Goal: Task Accomplishment & Management: Use online tool/utility

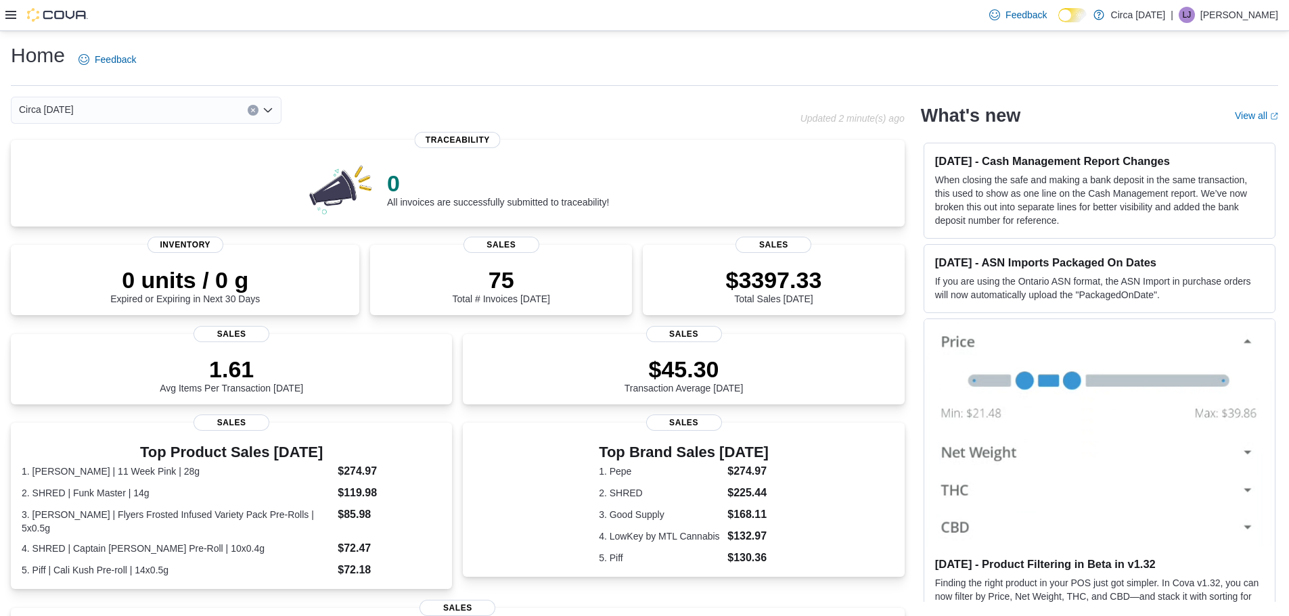
click at [3, 18] on div "Feedback Dark Mode Circa [DATE] | LJ [PERSON_NAME]" at bounding box center [644, 15] width 1289 height 31
click at [8, 16] on icon at bounding box center [10, 14] width 11 height 11
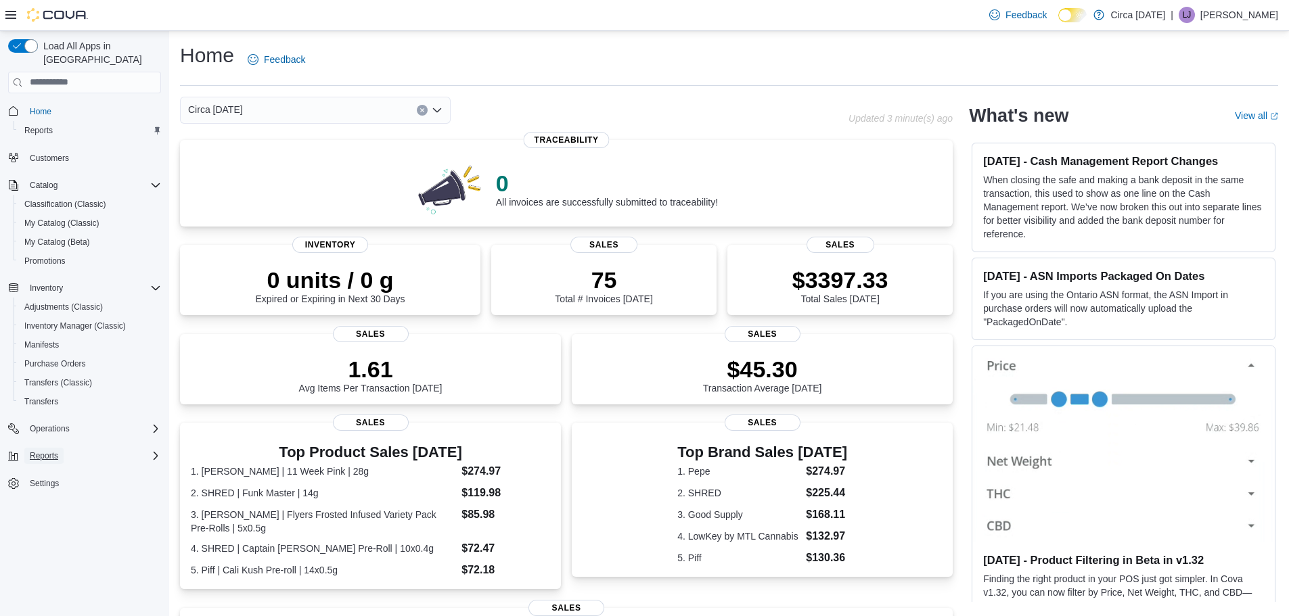
click at [57, 451] on span "Reports" at bounding box center [44, 456] width 28 height 11
click at [48, 488] on span "Reports" at bounding box center [38, 493] width 28 height 11
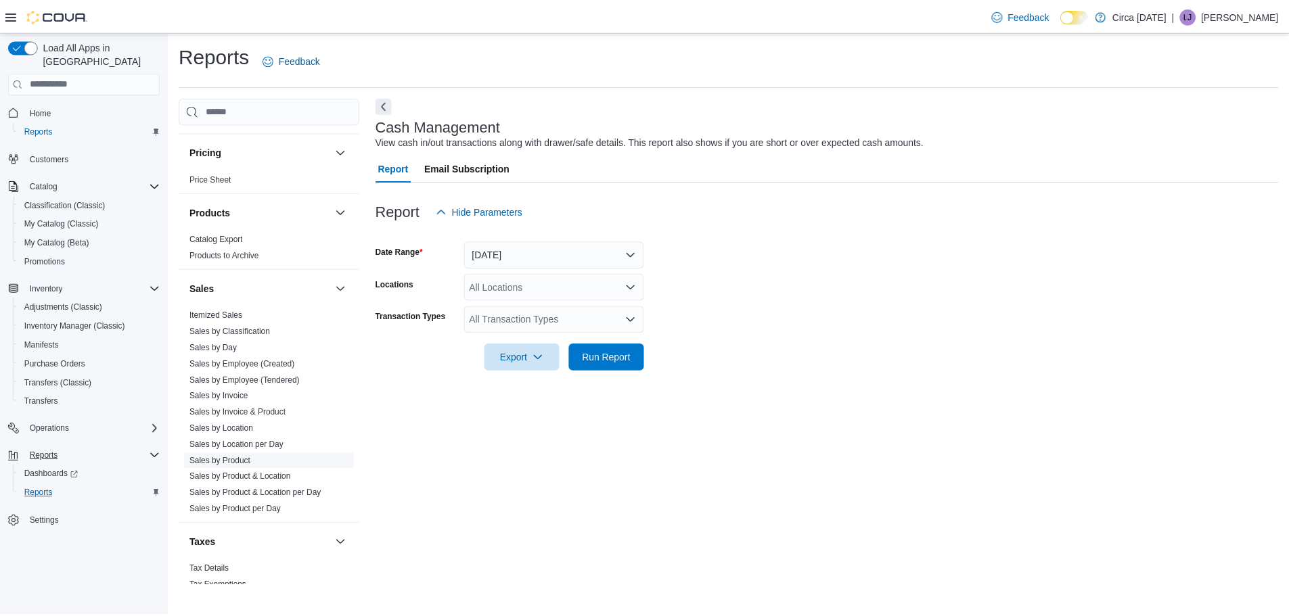
scroll to position [673, 0]
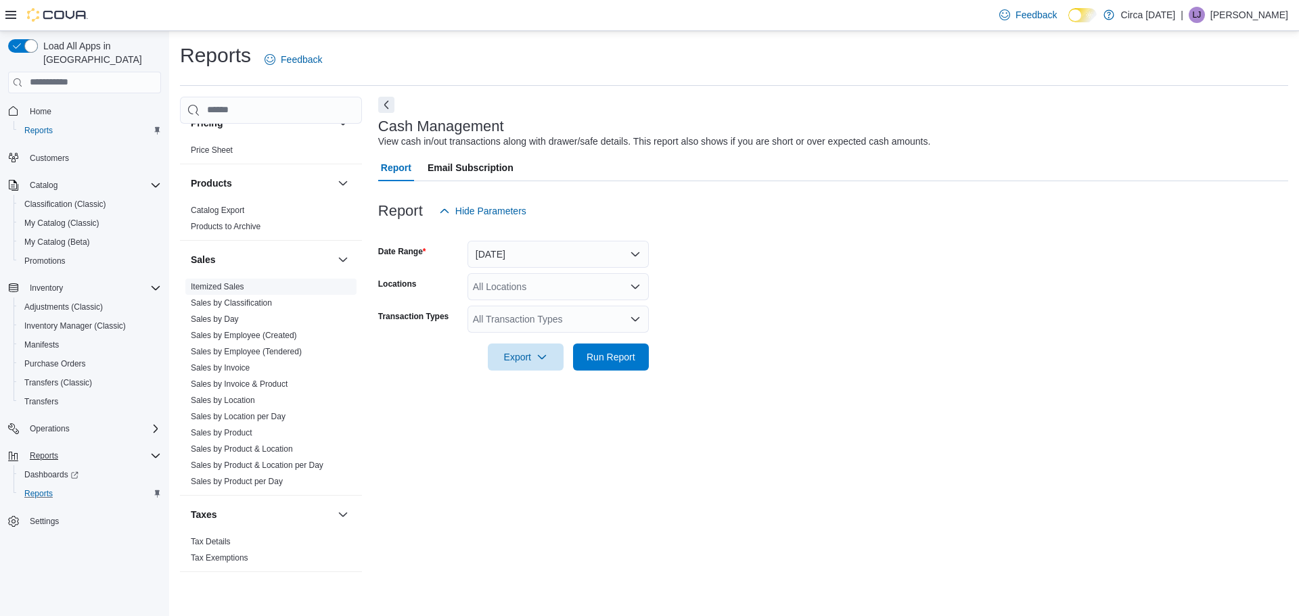
click at [236, 286] on link "Itemized Sales" at bounding box center [217, 286] width 53 height 9
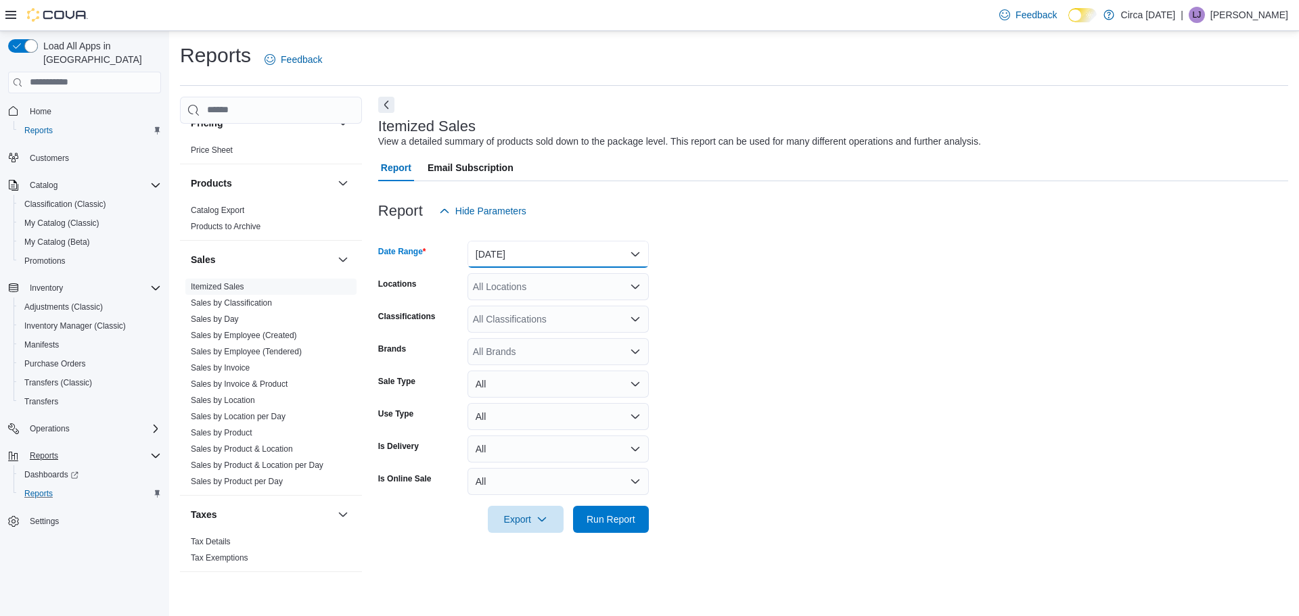
click at [518, 248] on button "[DATE]" at bounding box center [557, 254] width 181 height 27
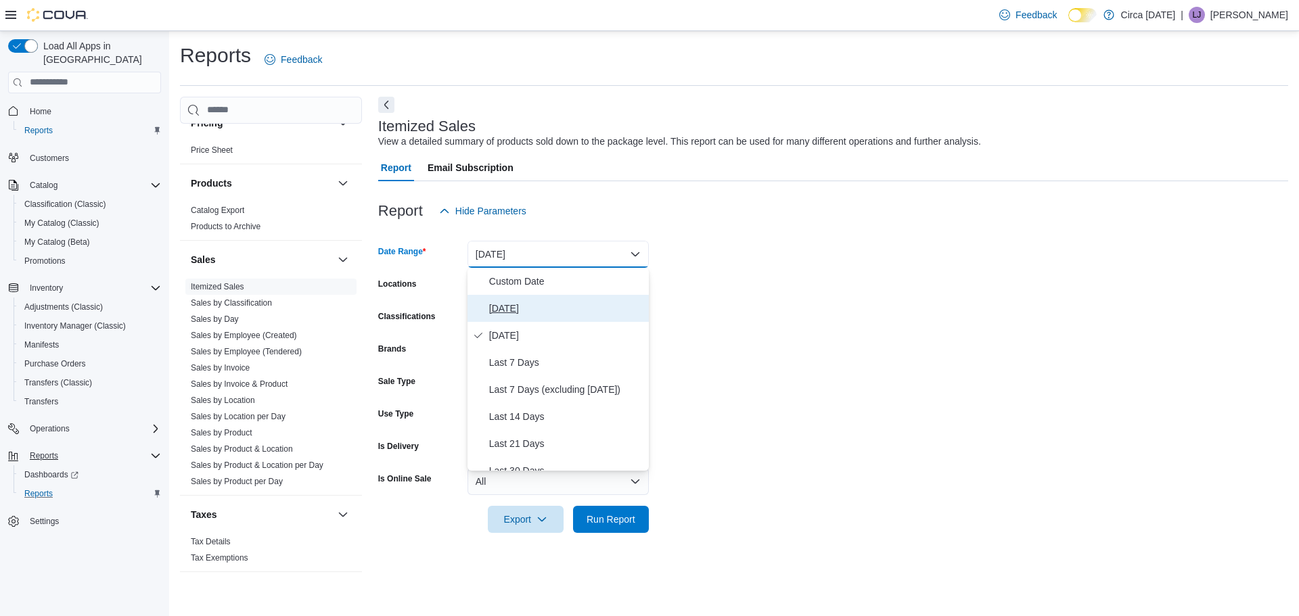
click at [512, 303] on span "[DATE]" at bounding box center [566, 308] width 154 height 16
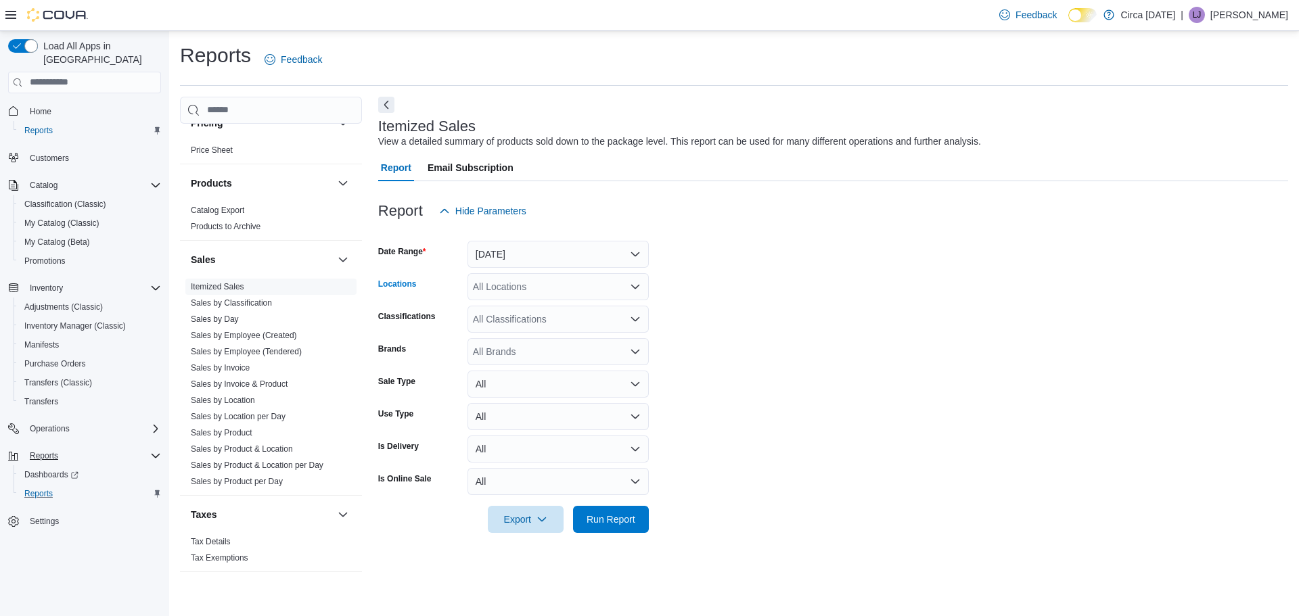
click at [513, 283] on div "All Locations" at bounding box center [557, 286] width 181 height 27
click at [509, 323] on span "Circa [DATE]" at bounding box center [524, 330] width 55 height 14
click at [690, 369] on form "Date Range [DATE] Locations Circa [DATE] Classifications All Classifications Br…" at bounding box center [833, 379] width 910 height 308
click at [561, 307] on div "All Classifications" at bounding box center [557, 319] width 181 height 27
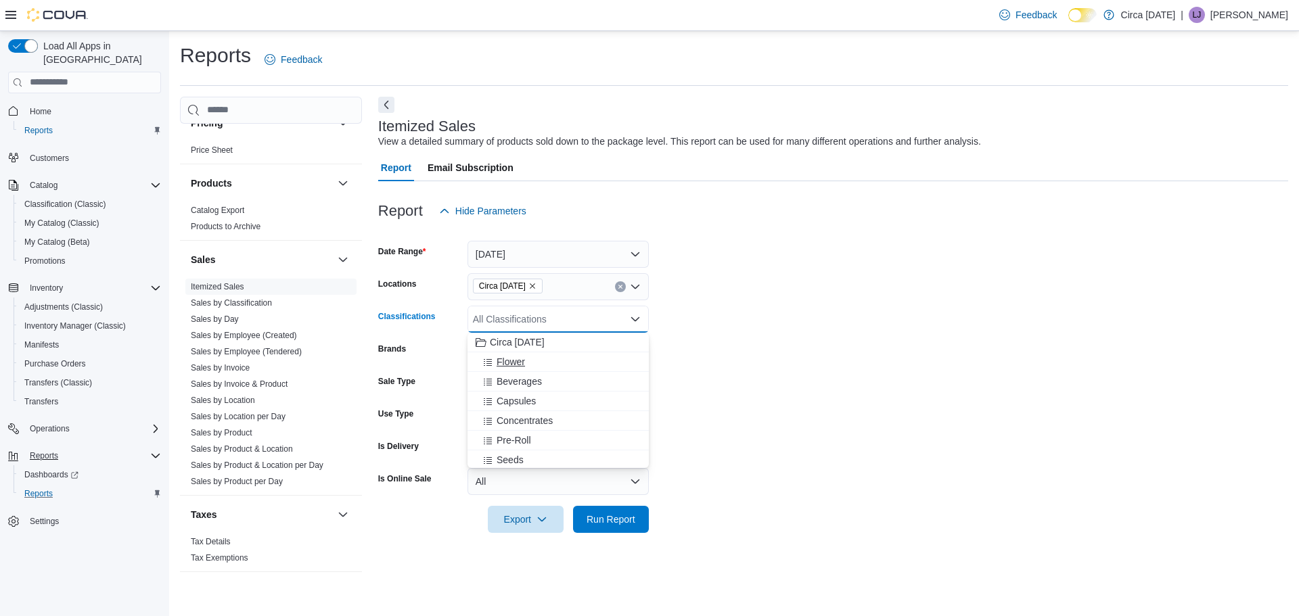
click at [561, 358] on div "Flower" at bounding box center [558, 362] width 165 height 14
click at [561, 358] on div "Beverages" at bounding box center [545, 362] width 139 height 14
click at [561, 363] on div "Capsules" at bounding box center [545, 362] width 139 height 14
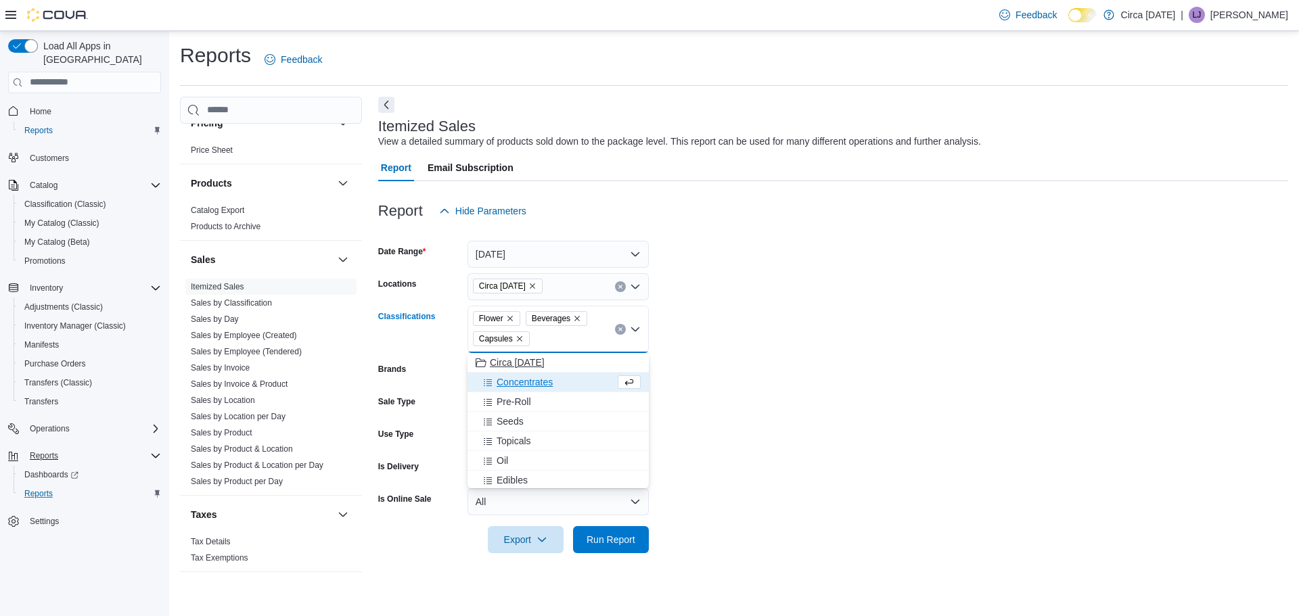
click at [570, 383] on div "Concentrates" at bounding box center [545, 382] width 139 height 14
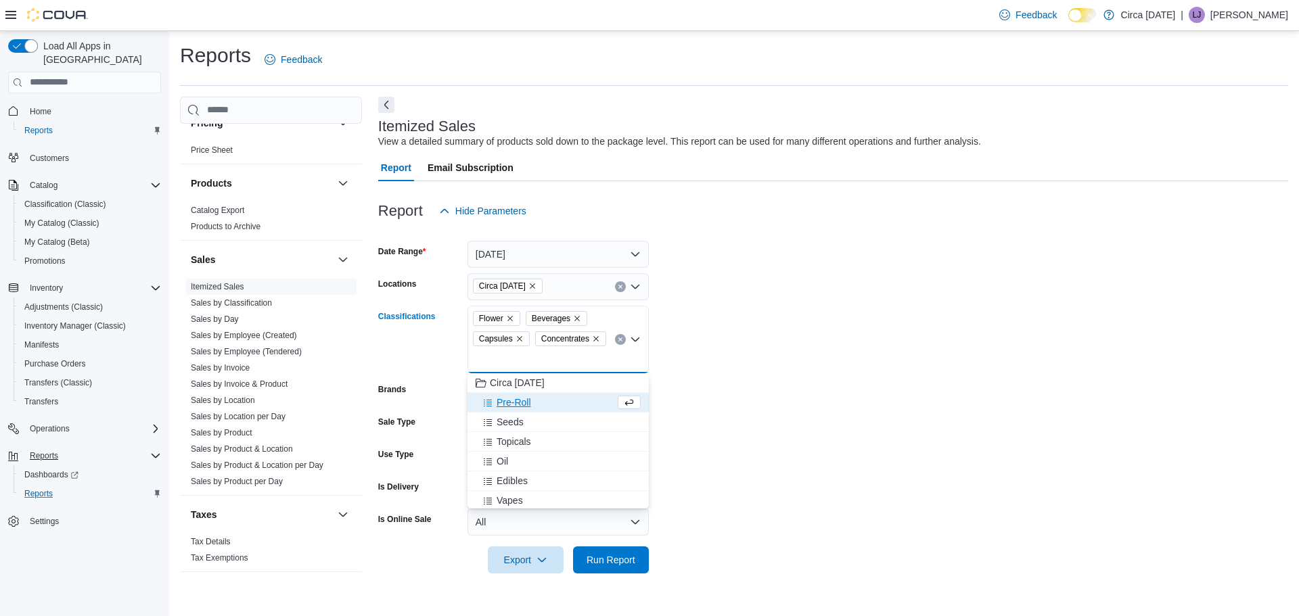
click at [573, 397] on div "Pre-Roll" at bounding box center [545, 403] width 139 height 14
click at [575, 406] on div "Seeds" at bounding box center [545, 403] width 139 height 14
click at [574, 410] on button "Topicals" at bounding box center [557, 403] width 181 height 20
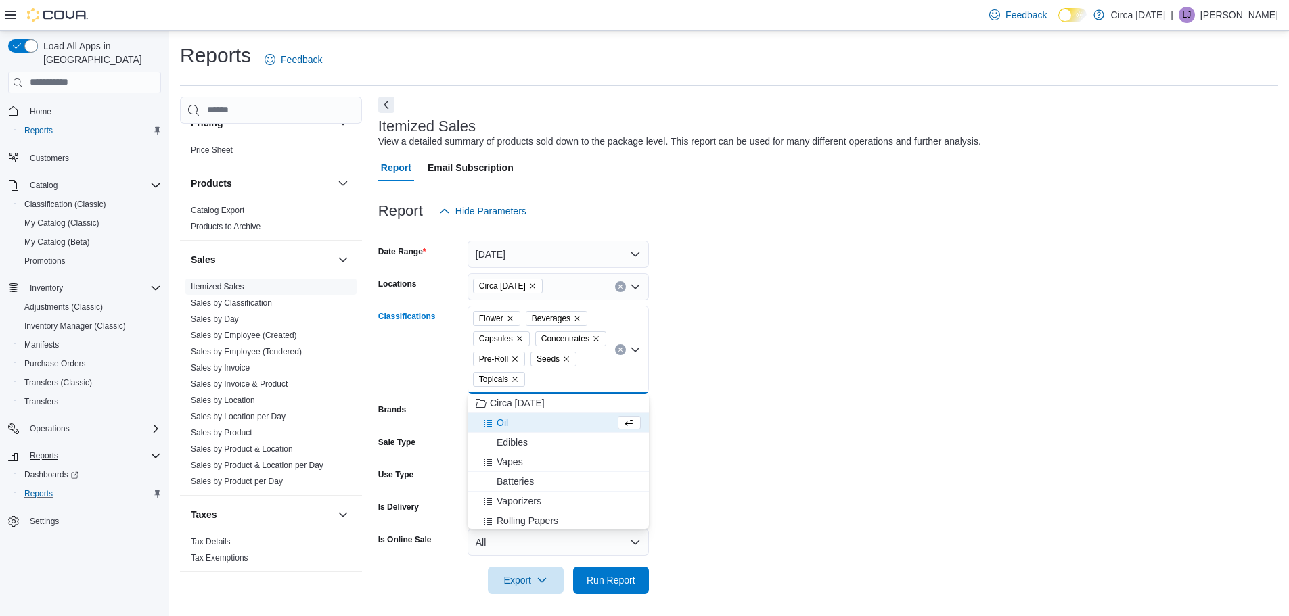
click at [574, 428] on div "Oil" at bounding box center [545, 423] width 139 height 14
click at [574, 428] on div "Edibles" at bounding box center [545, 423] width 139 height 14
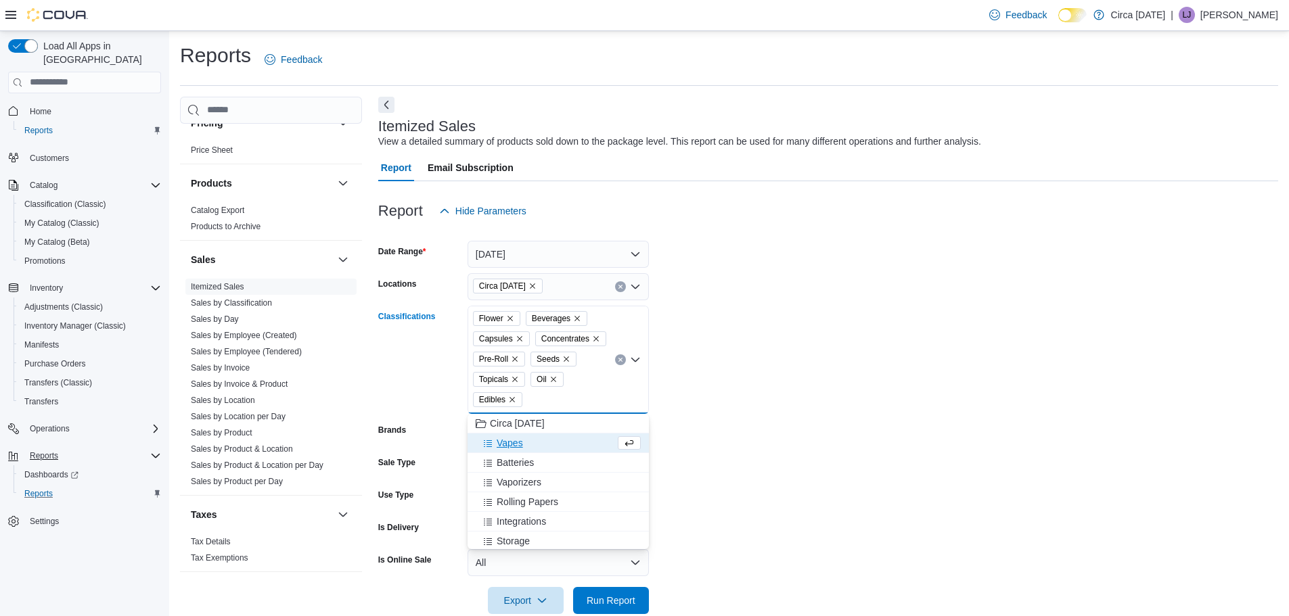
click at [576, 438] on div "Vapes" at bounding box center [545, 443] width 139 height 14
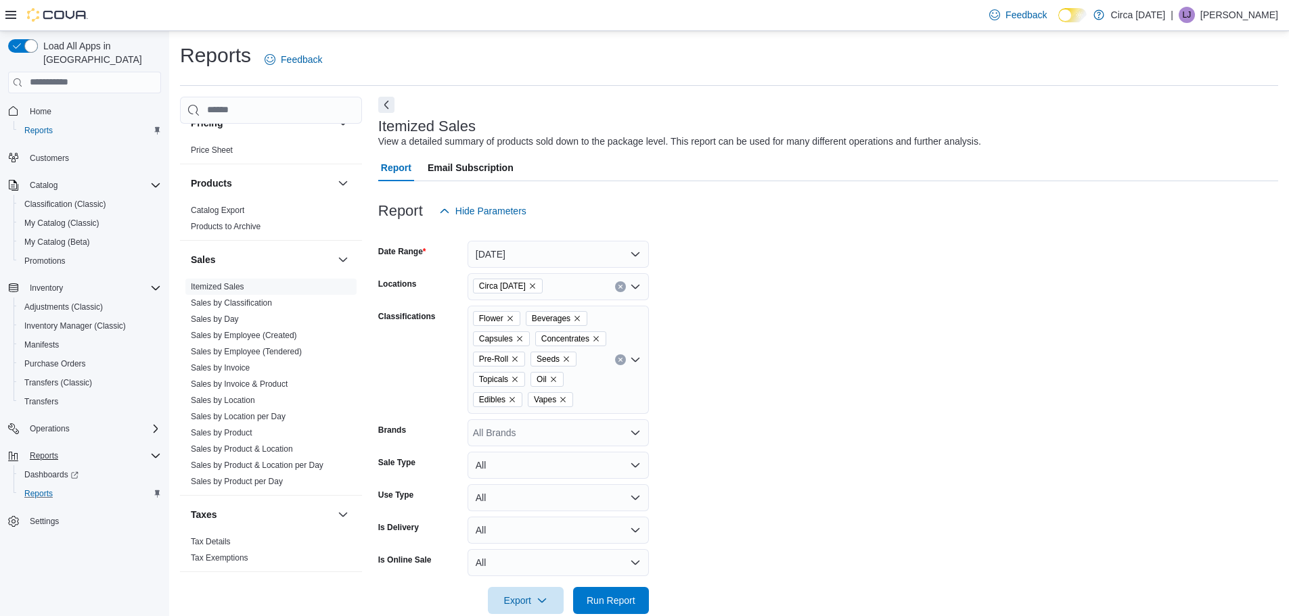
click at [750, 463] on form "Date Range [DATE] Locations Circa [DATE] Classifications Flower Beverages Capsu…" at bounding box center [828, 420] width 900 height 390
click at [618, 597] on span "Run Report" at bounding box center [611, 600] width 49 height 14
drag, startPoint x: 515, startPoint y: 566, endPoint x: 872, endPoint y: 375, distance: 404.9
click at [895, 317] on form "Date Range [DATE] Locations Circa [DATE] Classifications Flower Beverages Capsu…" at bounding box center [828, 420] width 901 height 390
click at [637, 593] on span "Run Report" at bounding box center [611, 600] width 60 height 27
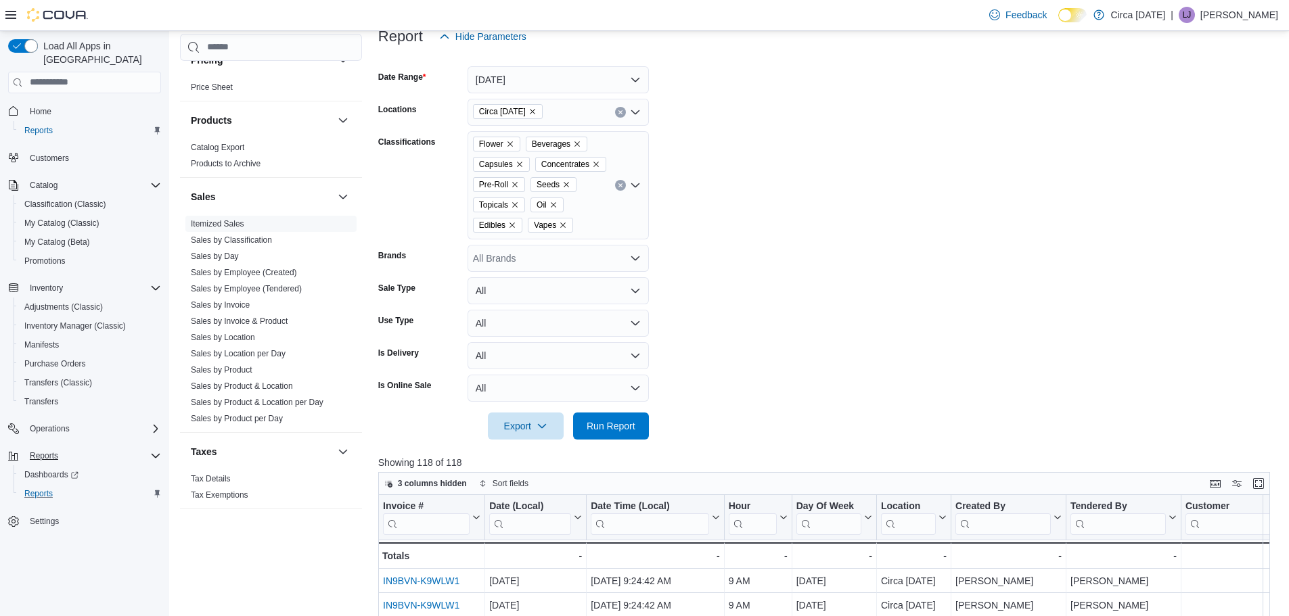
scroll to position [203, 0]
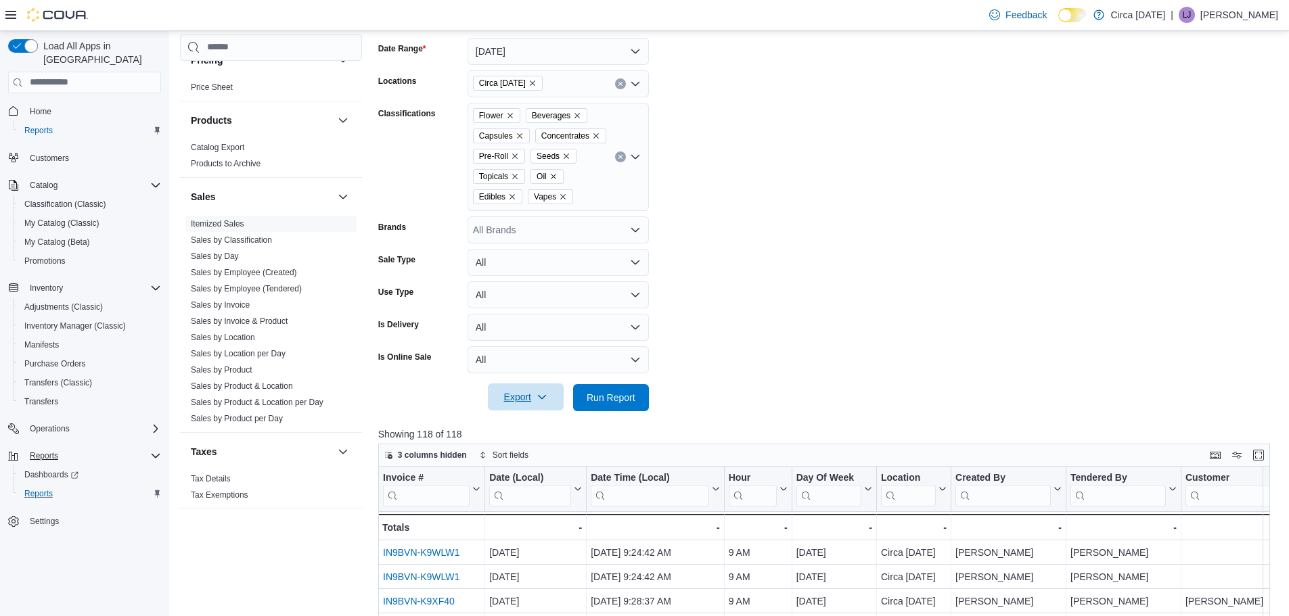
click at [521, 402] on span "Export" at bounding box center [526, 397] width 60 height 27
click at [537, 426] on span "Export to Excel" at bounding box center [527, 424] width 61 height 11
click at [523, 396] on span "Export" at bounding box center [526, 397] width 60 height 27
click at [542, 421] on span "Export to Excel" at bounding box center [527, 424] width 61 height 11
